Goal: Transaction & Acquisition: Purchase product/service

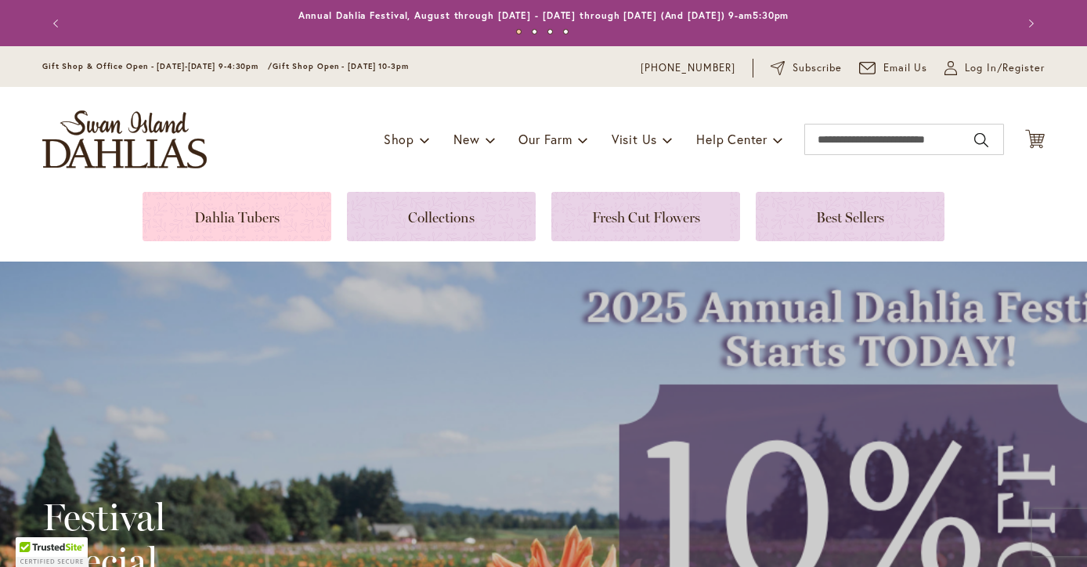
click at [244, 192] on link at bounding box center [237, 216] width 189 height 49
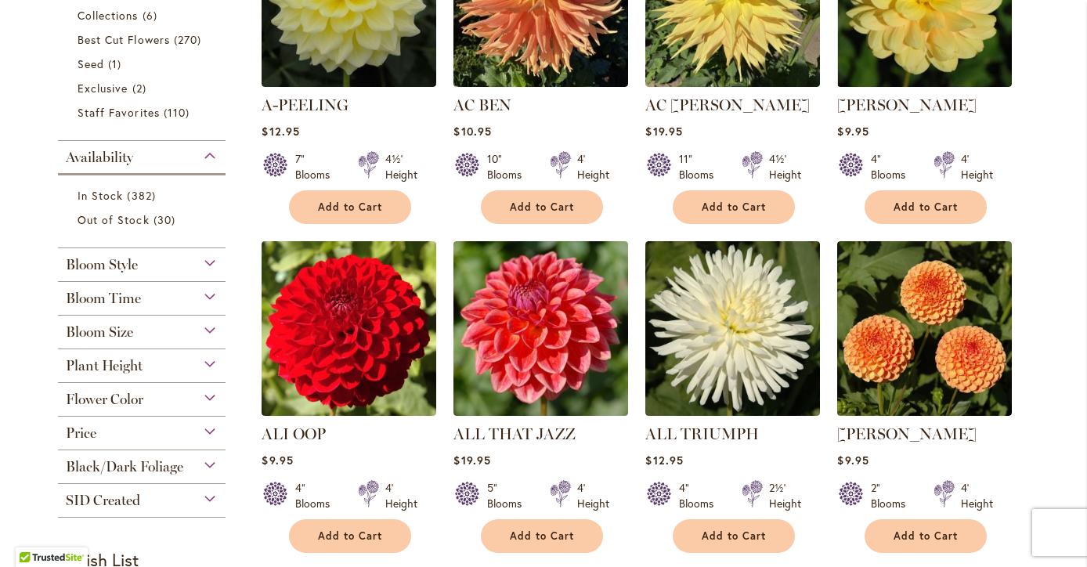
scroll to position [485, 0]
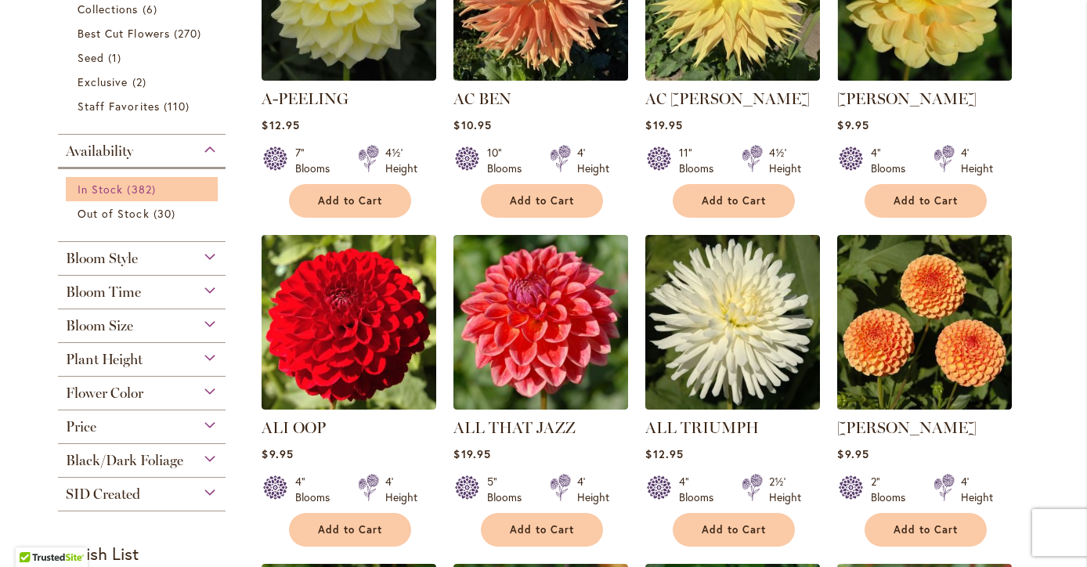
click at [137, 191] on span "382 items" at bounding box center [143, 189] width 32 height 16
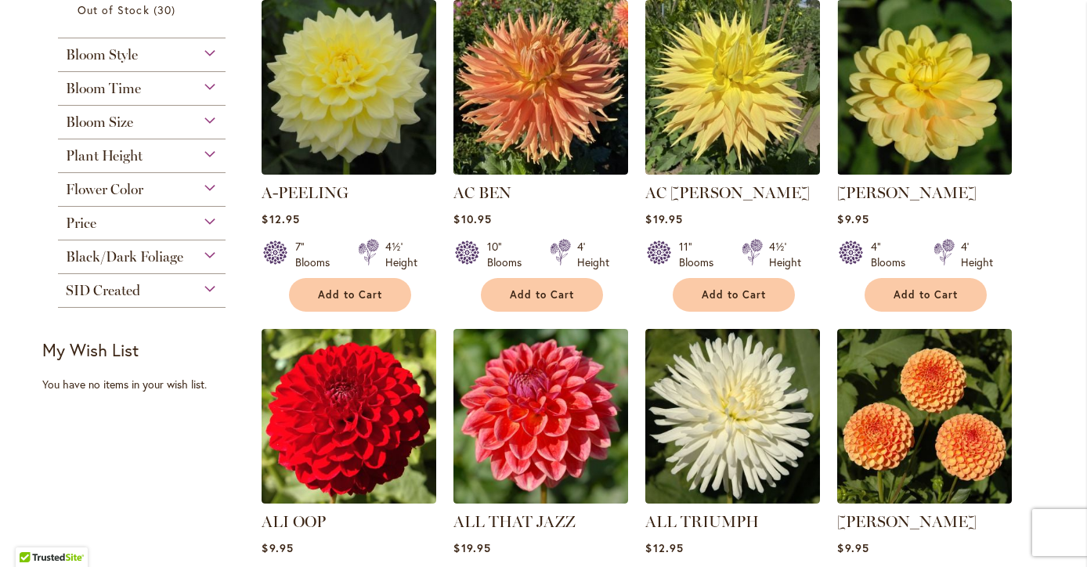
scroll to position [349, 0]
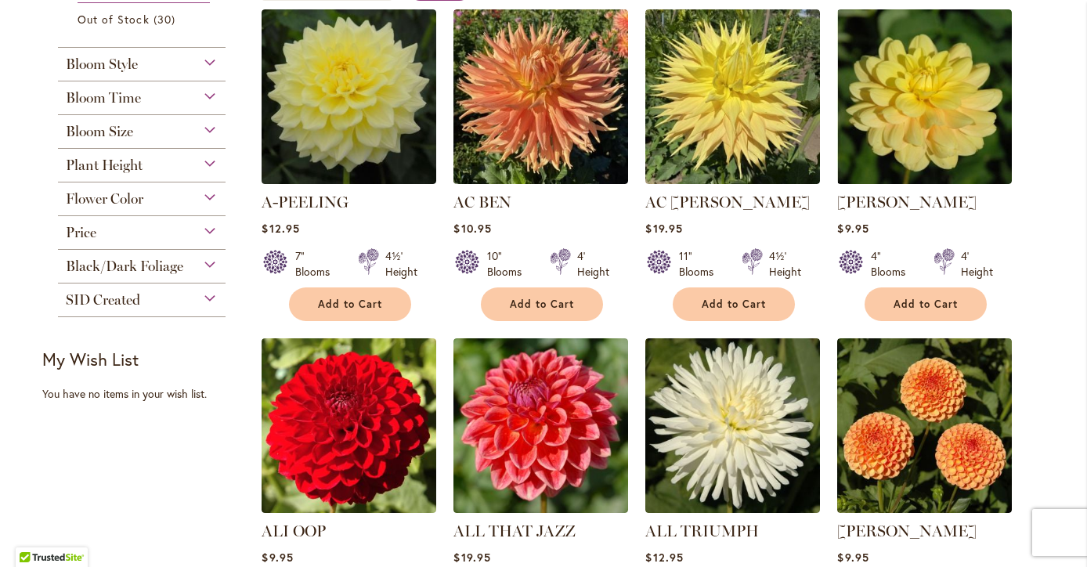
click at [213, 63] on div "Bloom Style" at bounding box center [142, 60] width 168 height 25
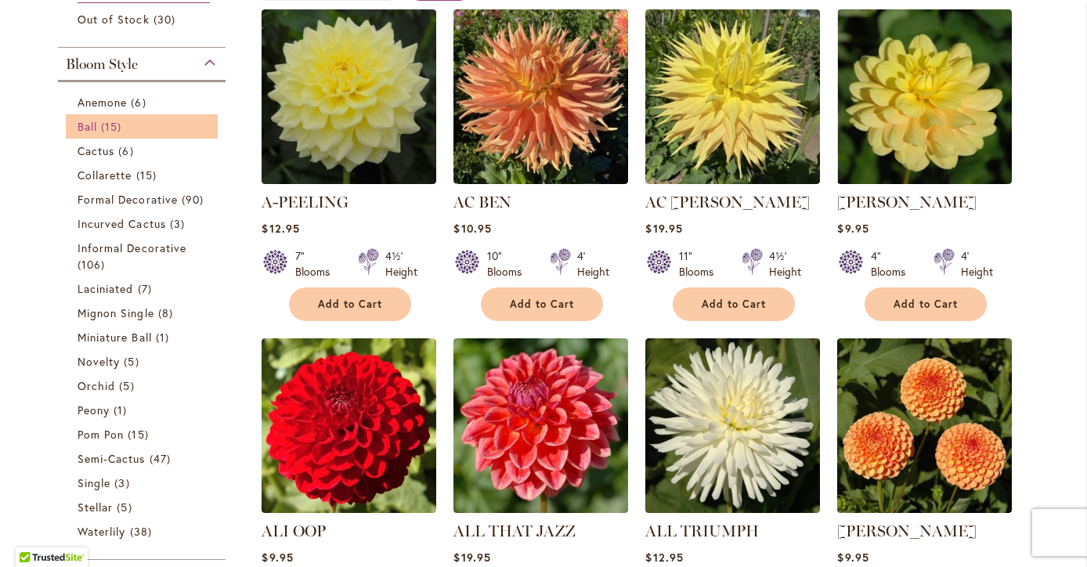
click at [119, 128] on span "15 items" at bounding box center [113, 126] width 24 height 16
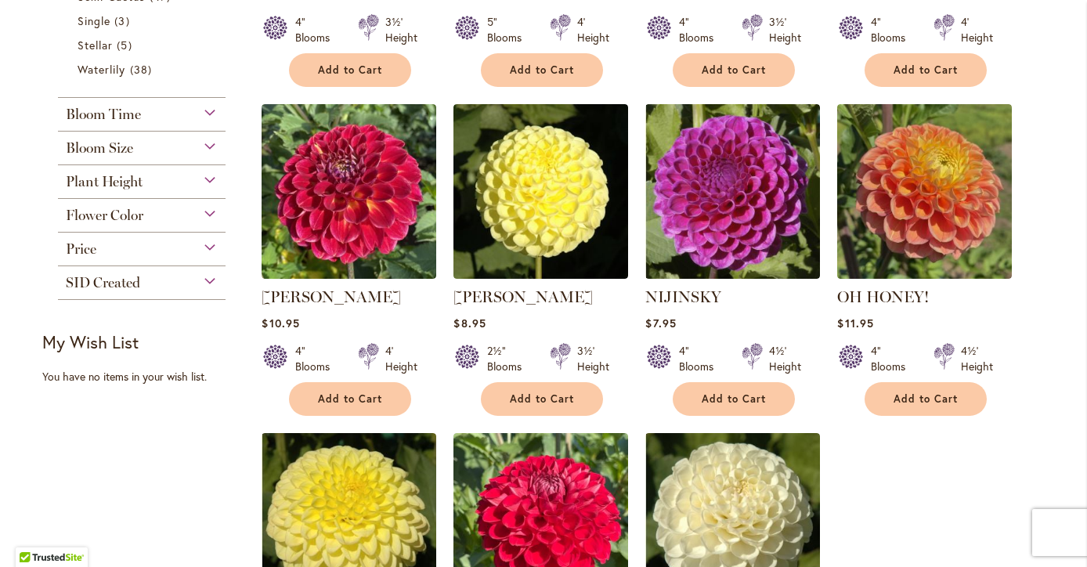
scroll to position [933, 0]
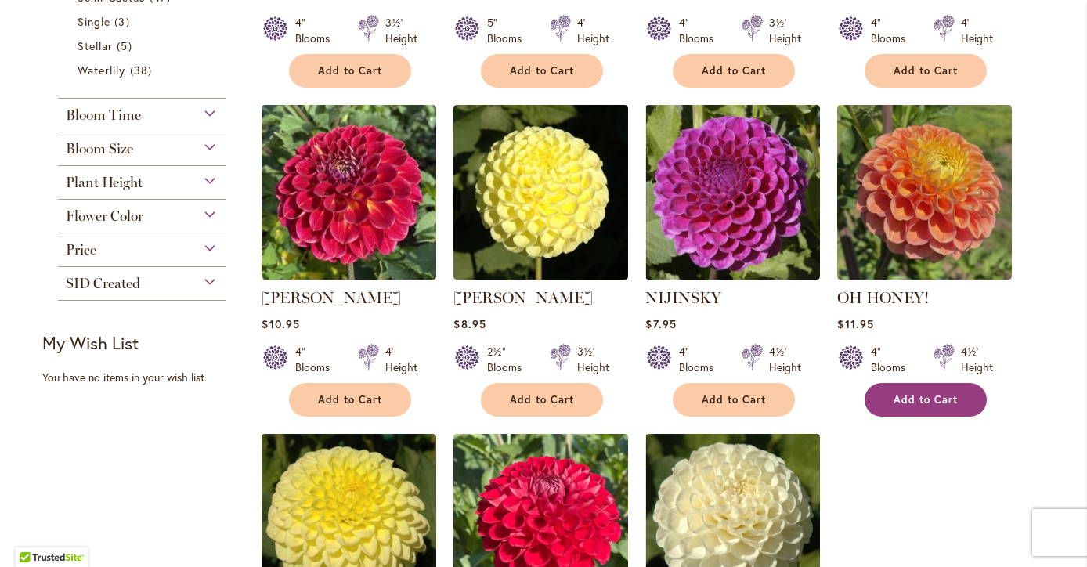
click at [947, 393] on span "Add to Cart" at bounding box center [926, 399] width 64 height 13
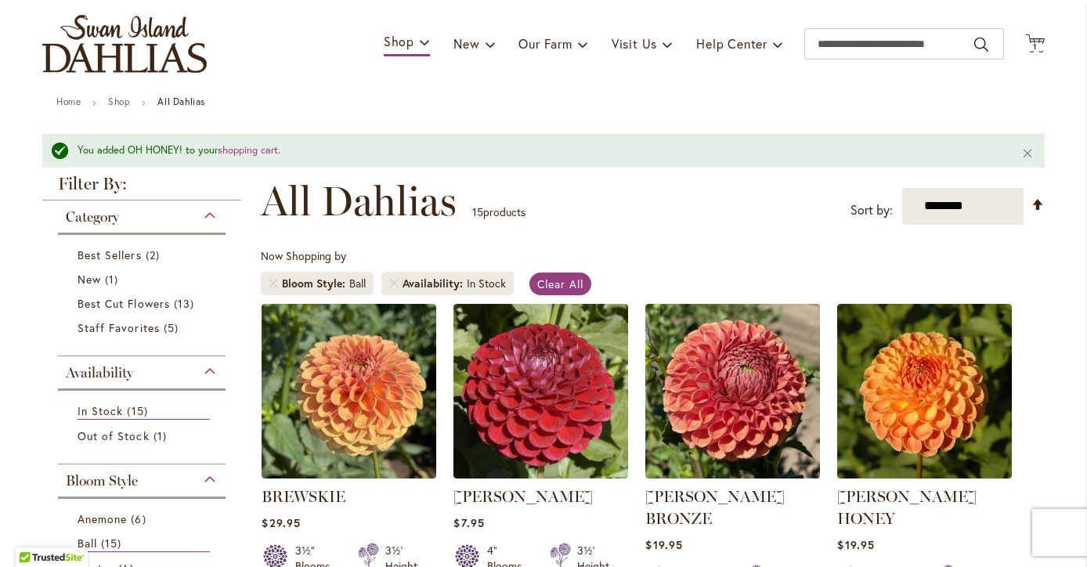
scroll to position [94, 0]
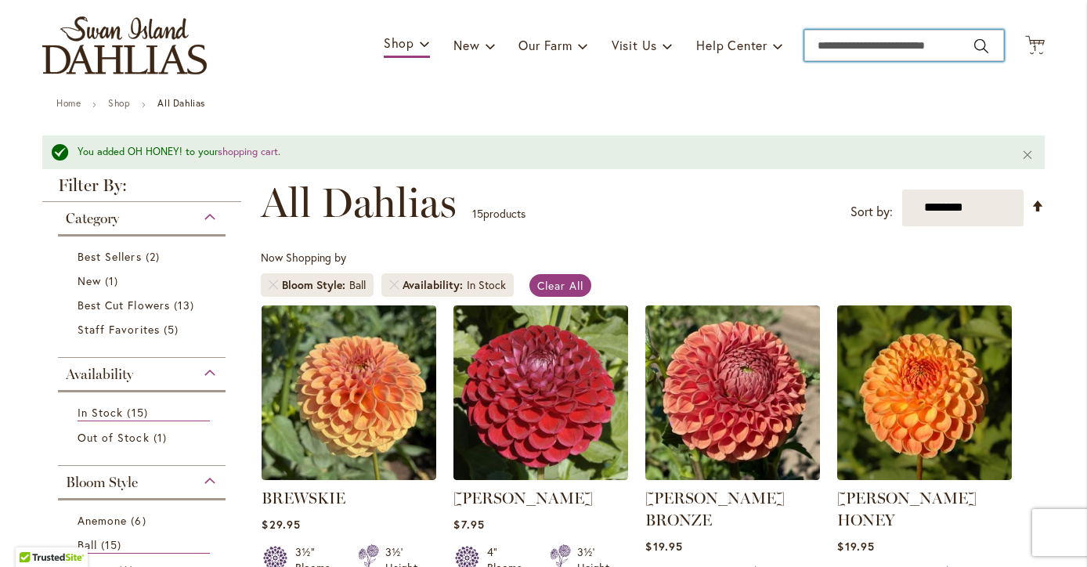
click at [922, 46] on input "Search" at bounding box center [904, 45] width 200 height 31
type input "*******"
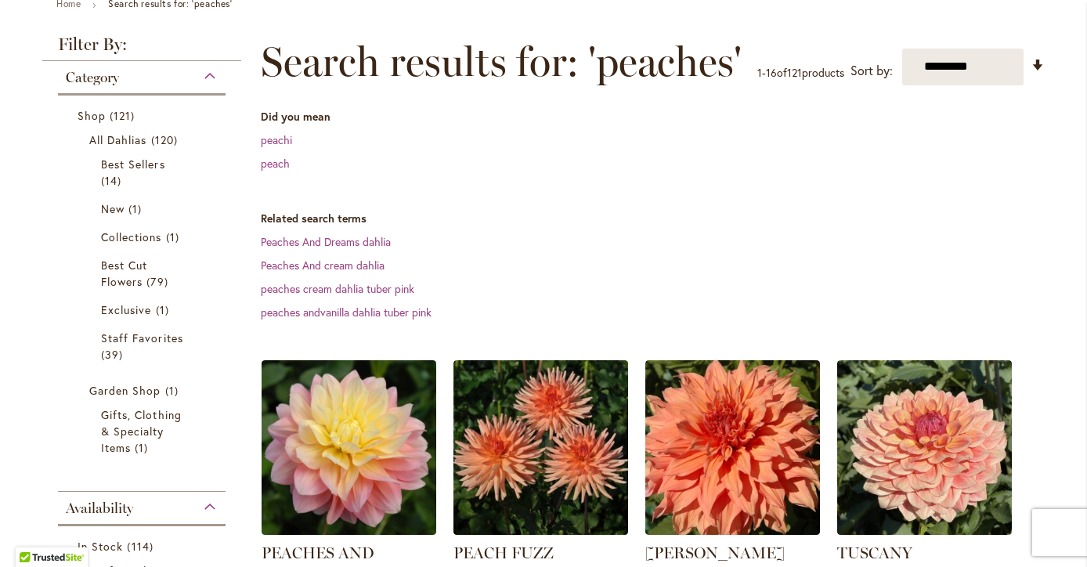
scroll to position [195, 0]
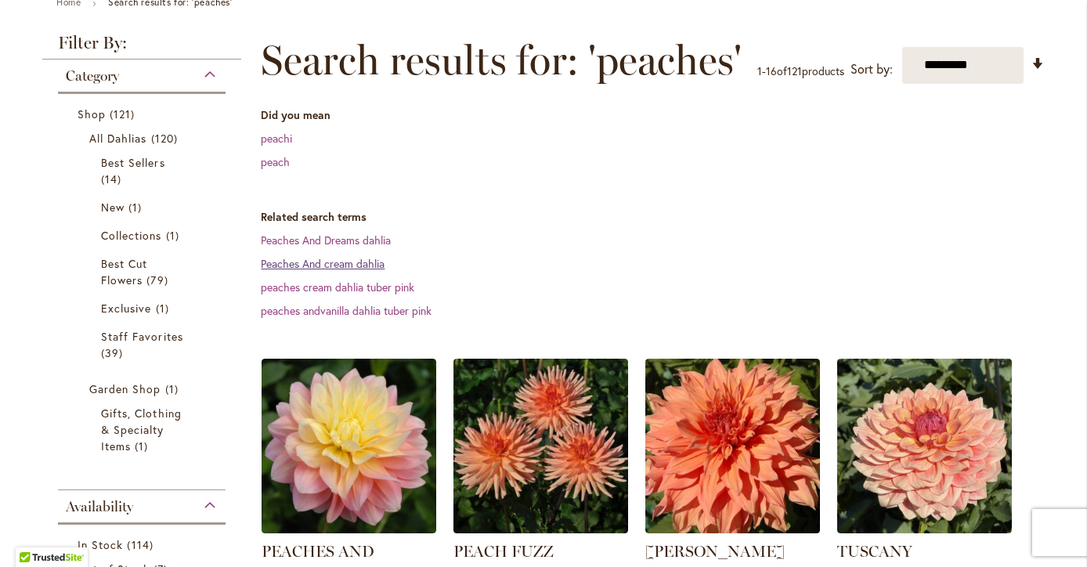
click at [378, 271] on link "Peaches And cream dahlia" at bounding box center [323, 263] width 124 height 15
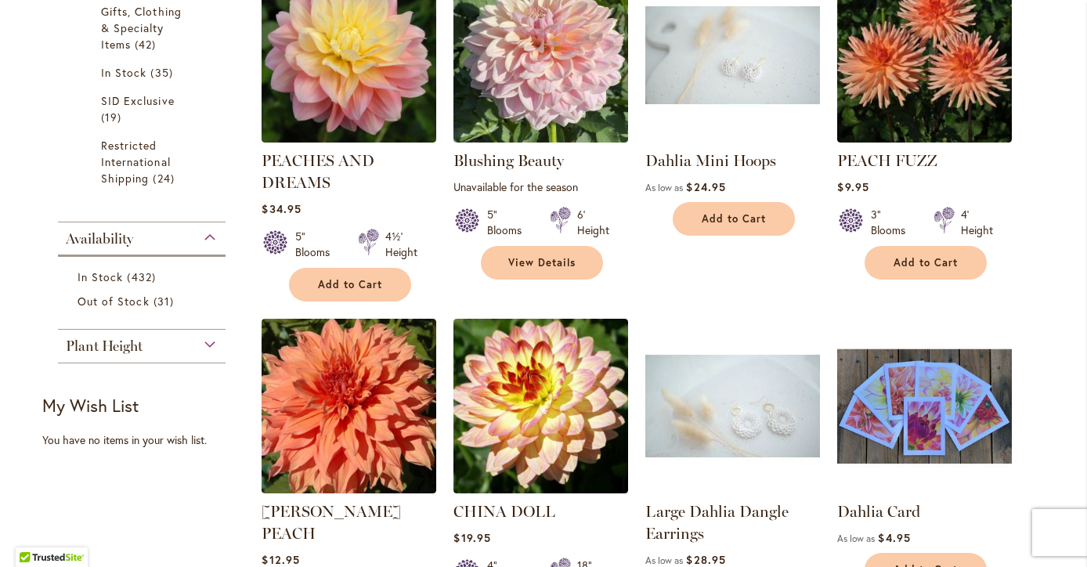
scroll to position [671, 0]
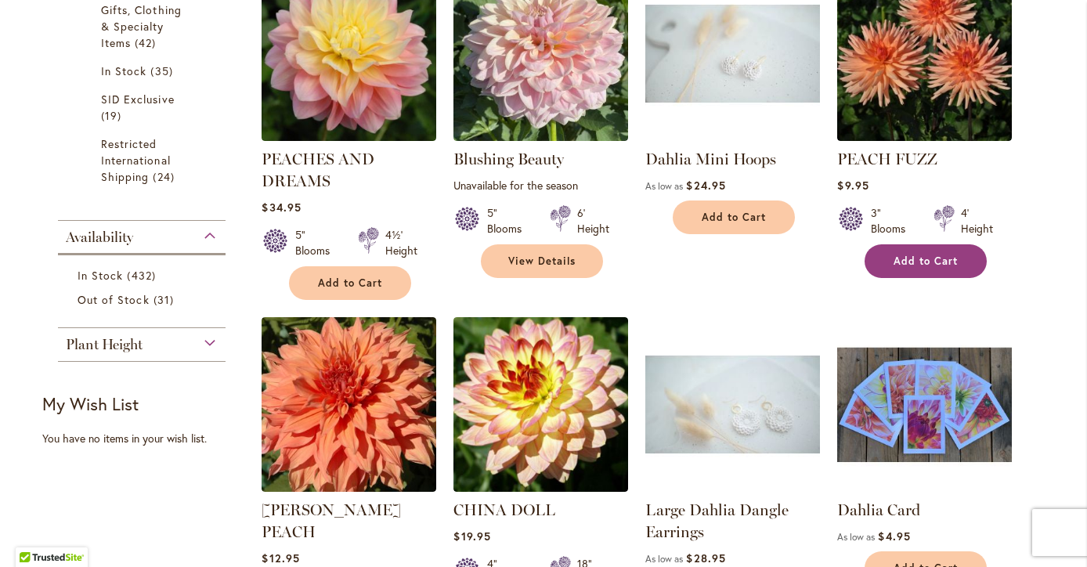
click at [912, 258] on span "Add to Cart" at bounding box center [926, 261] width 64 height 13
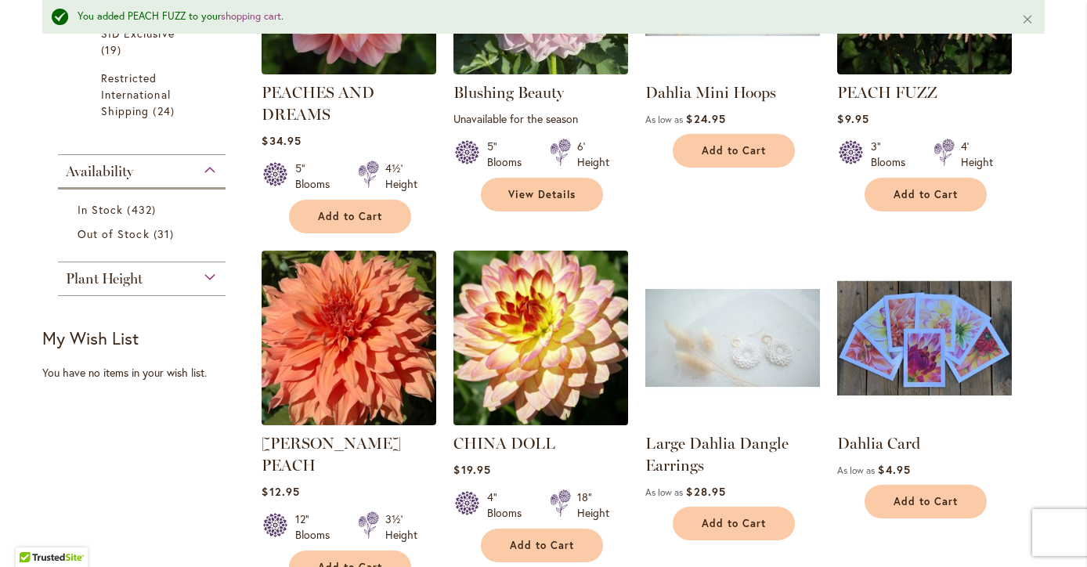
scroll to position [781, 0]
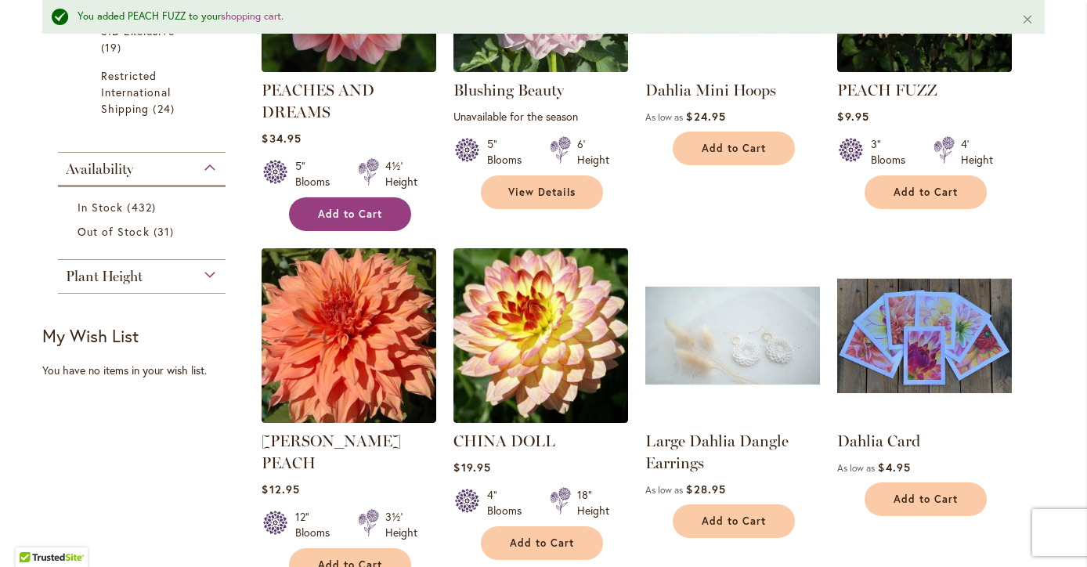
click at [389, 214] on button "Add to Cart" at bounding box center [350, 214] width 122 height 34
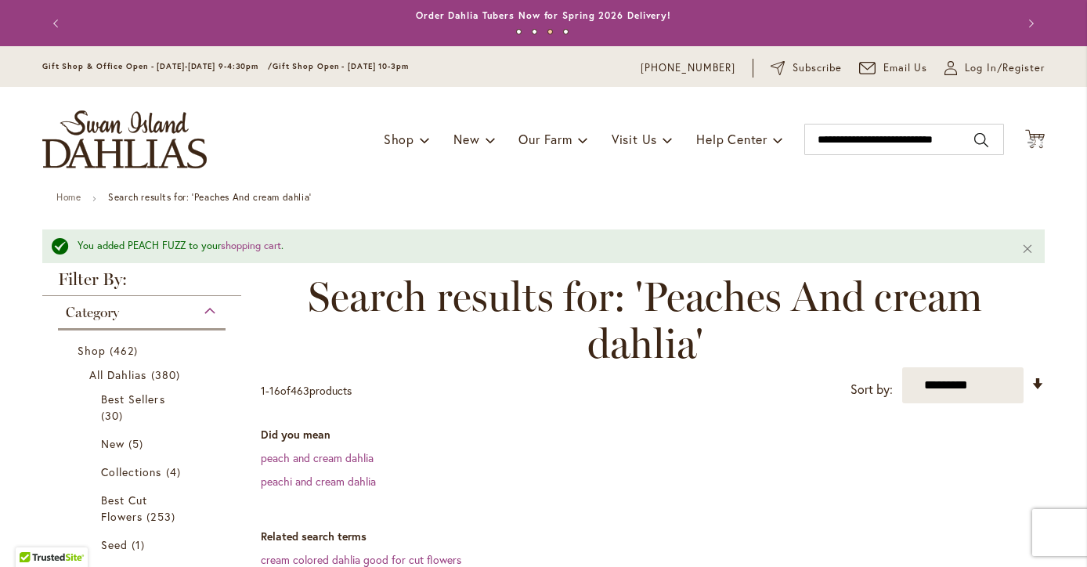
scroll to position [0, 0]
click at [1036, 140] on span "3" at bounding box center [1034, 142] width 5 height 10
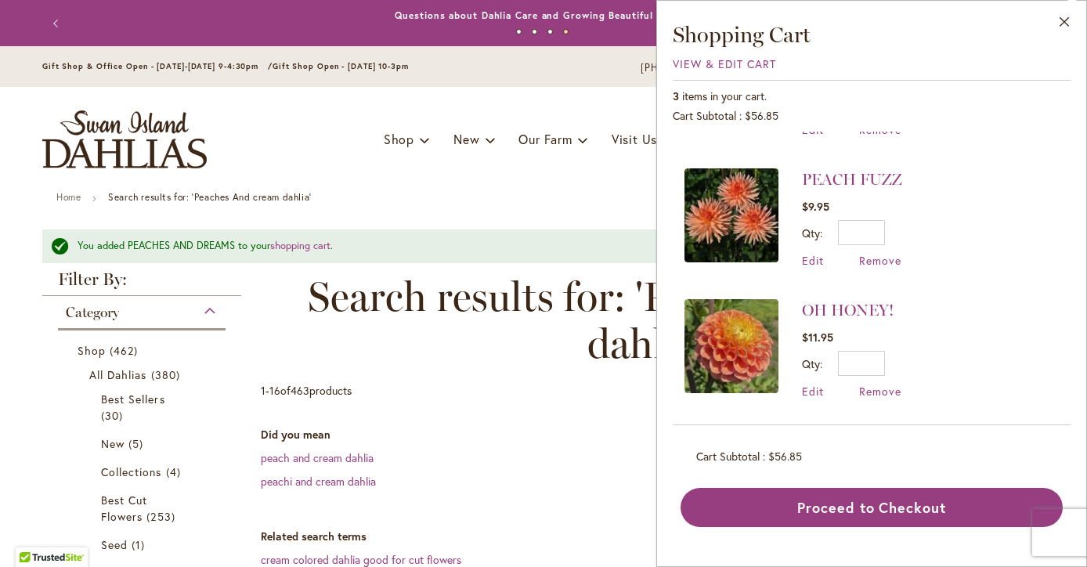
scroll to position [105, 0]
click at [472, 163] on div "Toggle Nav Shop Dahlia Tubers Collections Fresh Cut Dahlias Gardening Supplies …" at bounding box center [544, 139] width 1034 height 105
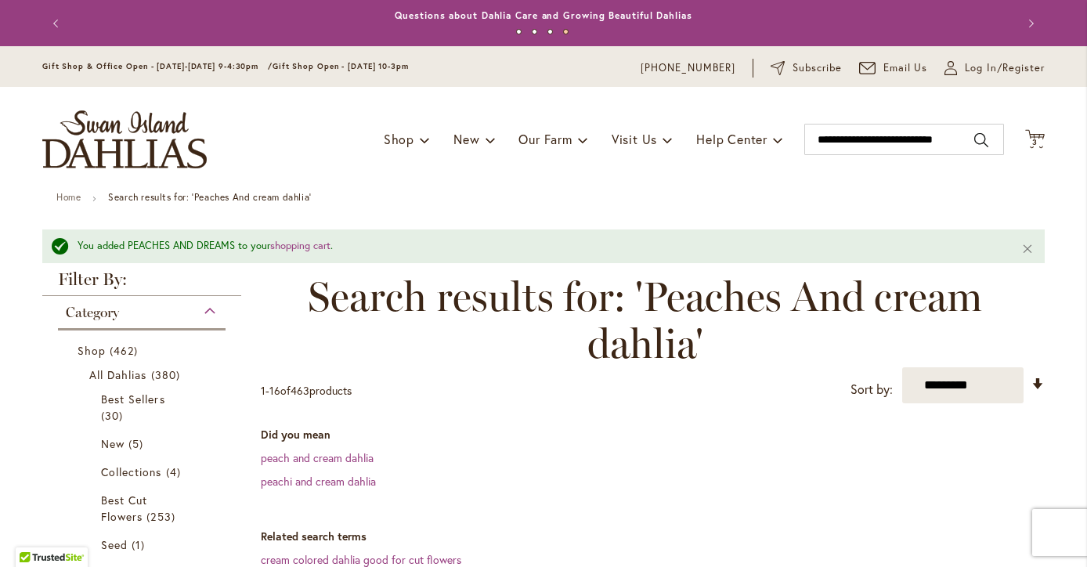
scroll to position [0, 0]
